Goal: Task Accomplishment & Management: Use online tool/utility

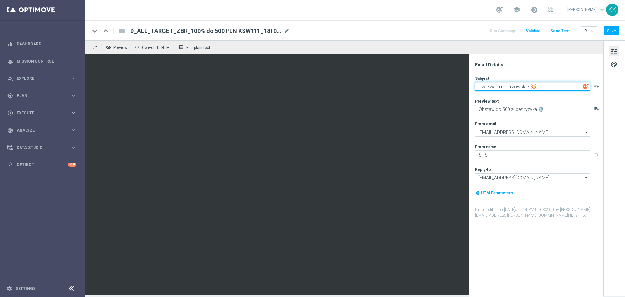
type textarea "Dwie walki mistrzowskie! 💥"
click at [603, 34] on div "Back Save" at bounding box center [600, 30] width 38 height 9
click at [608, 31] on button "Save" at bounding box center [612, 30] width 16 height 9
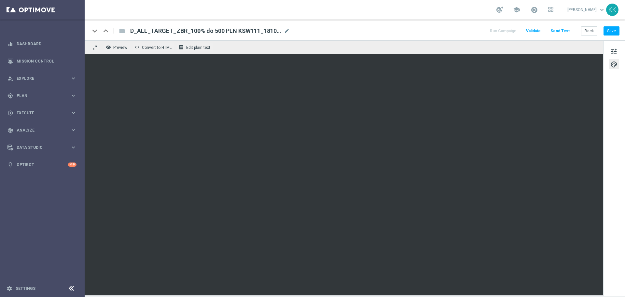
click at [608, 26] on div "keyboard_arrow_down keyboard_arrow_up folder D_ALL_TARGET_ZBR_100% do 500 PLN K…" at bounding box center [355, 30] width 541 height 21
click at [605, 24] on div "keyboard_arrow_down keyboard_arrow_up folder D_ALL_TARGET_ZBR_100% do 500 PLN K…" at bounding box center [355, 30] width 541 height 21
click at [610, 33] on button "Save" at bounding box center [612, 30] width 16 height 9
click at [615, 33] on button "Save" at bounding box center [612, 30] width 16 height 9
